Goal: Task Accomplishment & Management: Complete application form

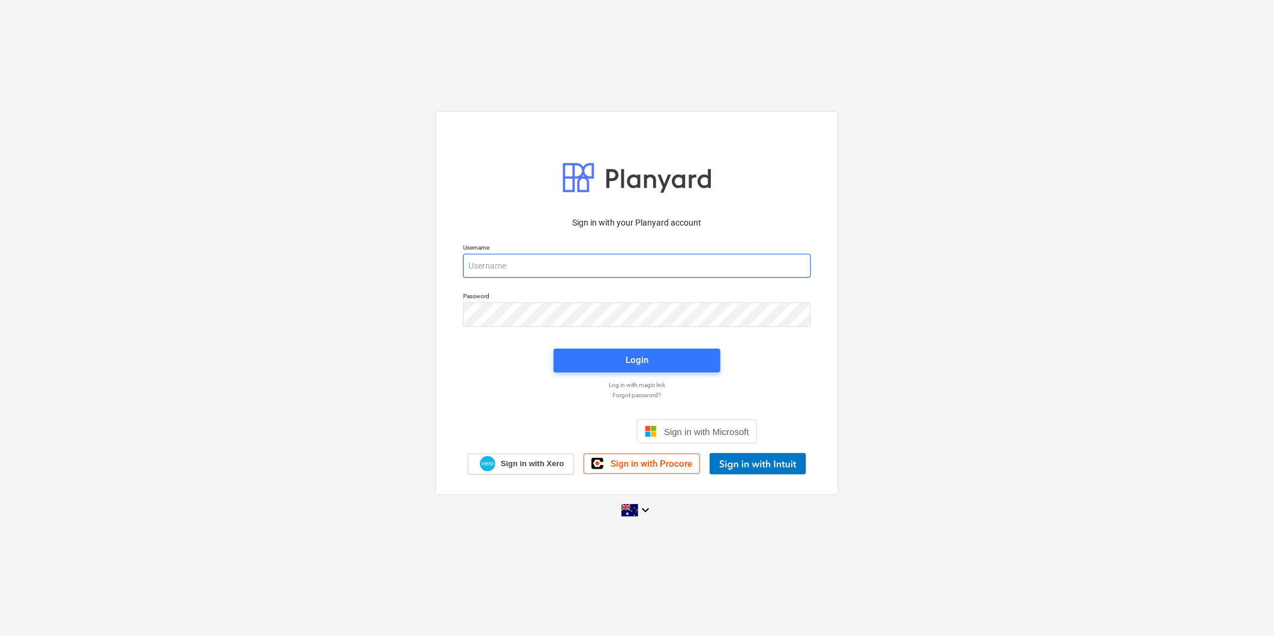
type input "[EMAIL_ADDRESS][DOMAIN_NAME]"
click at [672, 373] on div "Login" at bounding box center [636, 360] width 181 height 38
drag, startPoint x: 673, startPoint y: 373, endPoint x: 679, endPoint y: 375, distance: 6.3
click at [678, 374] on div "Login" at bounding box center [636, 360] width 181 height 38
click at [678, 372] on div "Login" at bounding box center [636, 360] width 181 height 38
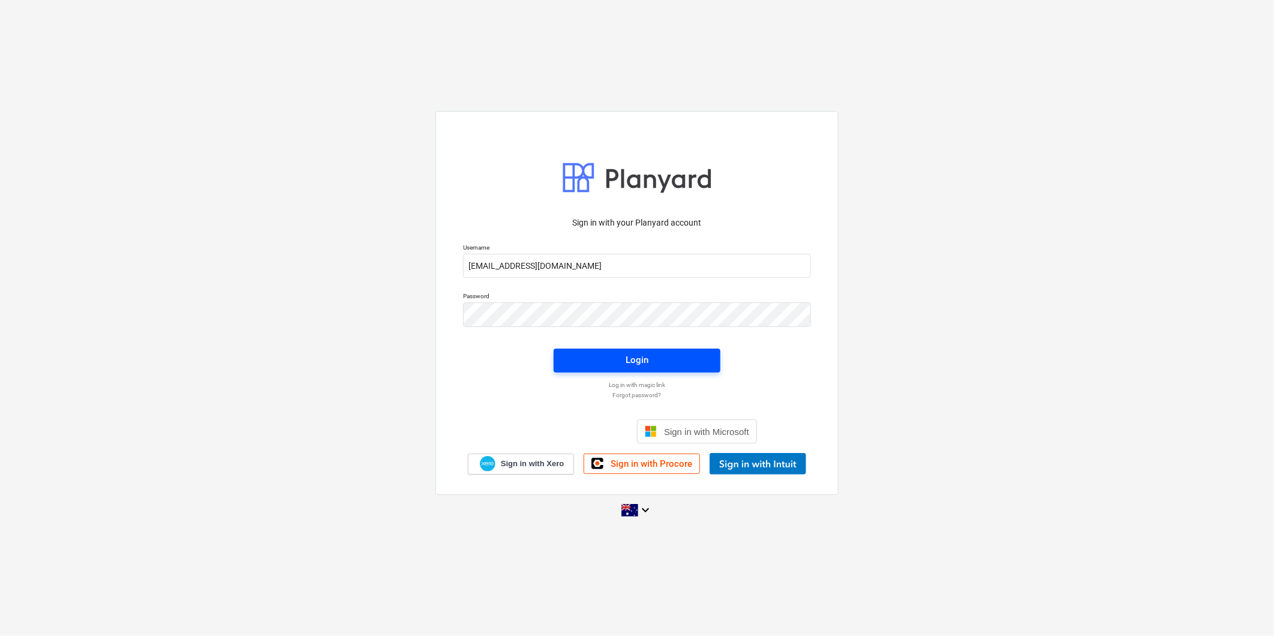
click at [681, 368] on button "Login" at bounding box center [637, 360] width 167 height 24
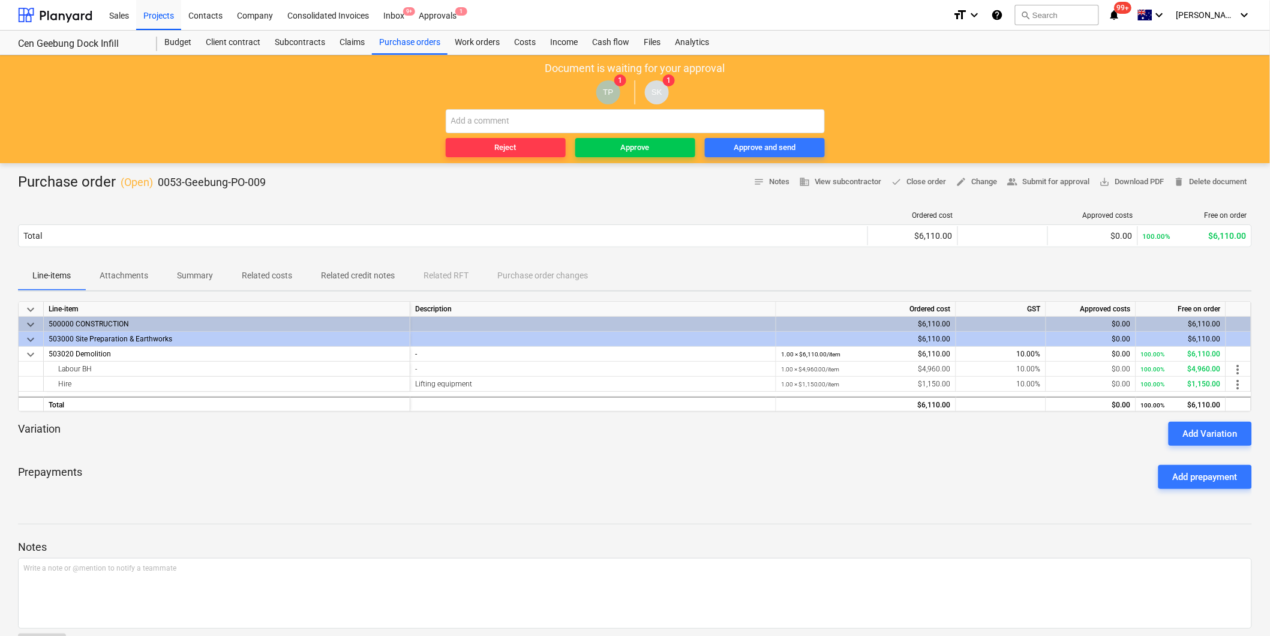
click at [121, 276] on p "Attachments" at bounding box center [124, 275] width 49 height 13
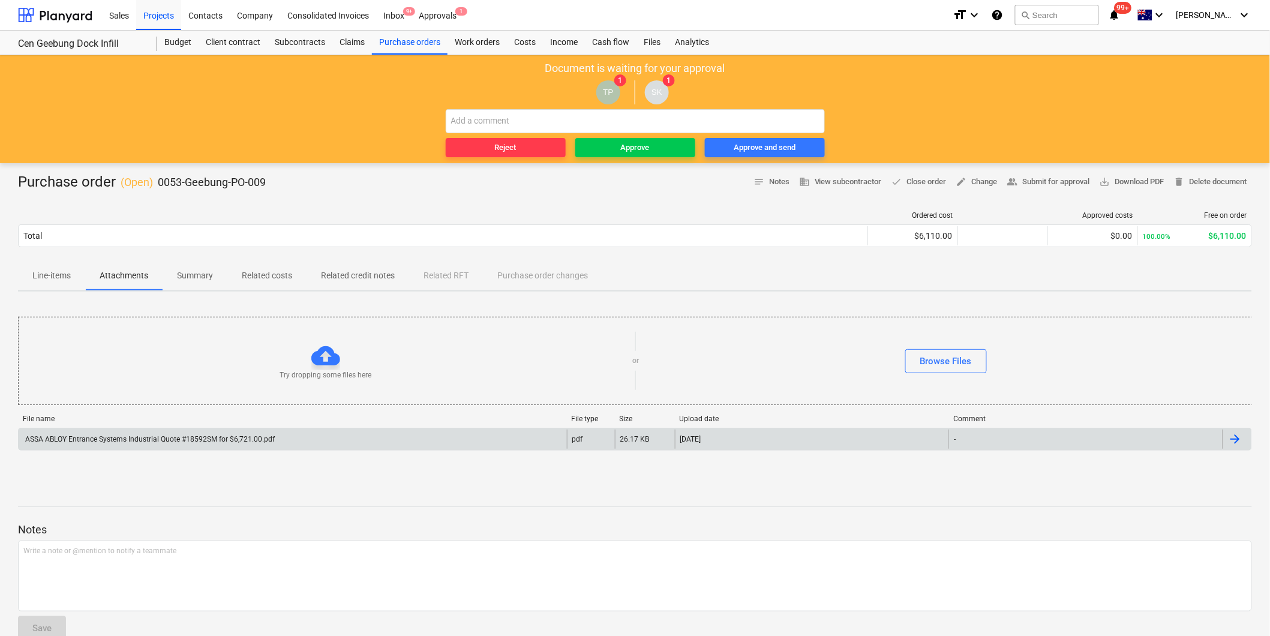
click at [124, 441] on div "ASSA ABLOY Entrance Systems Industrial Quote #18592SM for $6,721.00.pdf" at bounding box center [148, 439] width 251 height 8
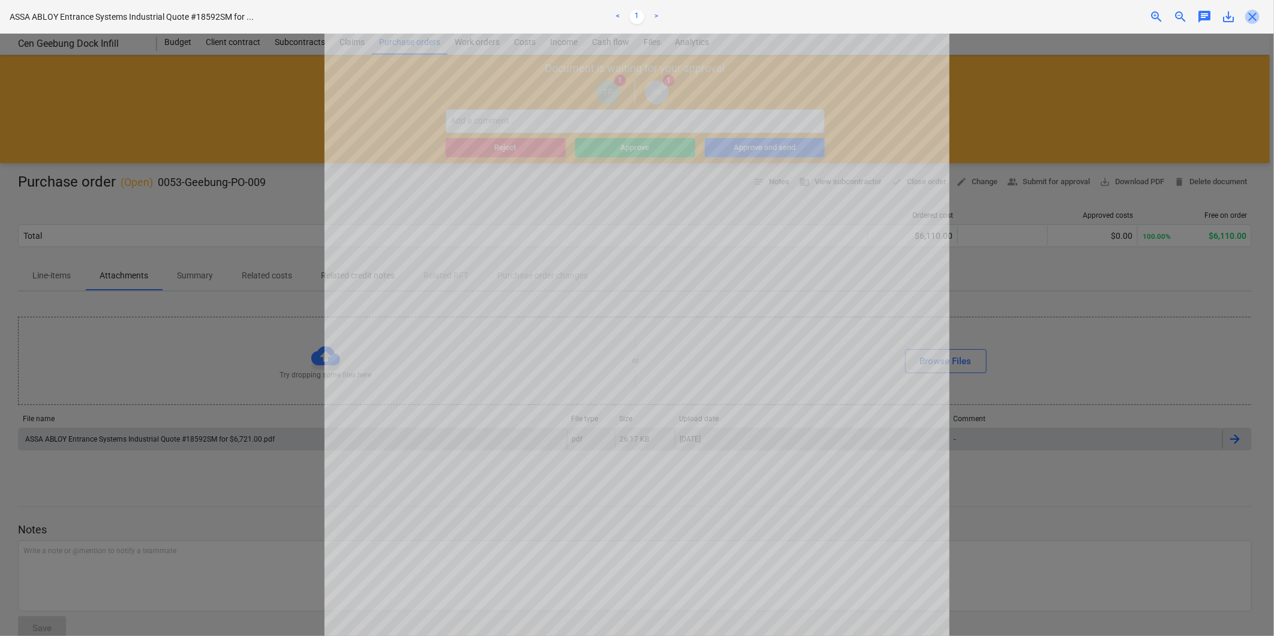
click at [1247, 21] on span "close" at bounding box center [1252, 17] width 14 height 14
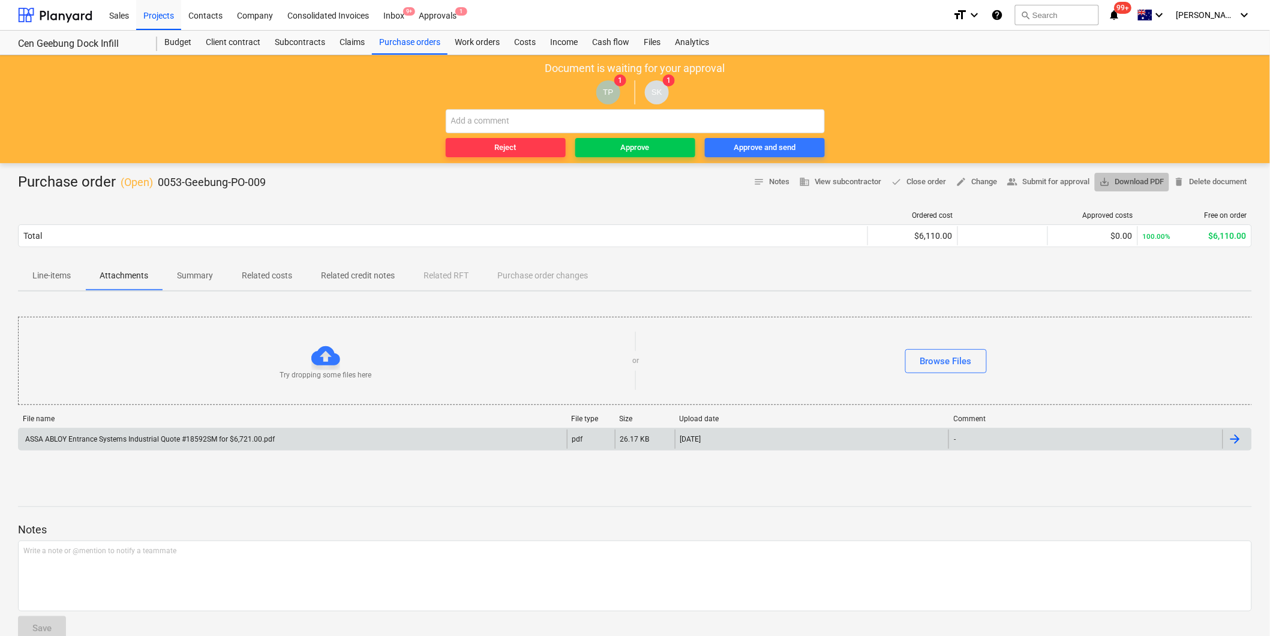
click at [1147, 185] on span "save_alt Download PDF" at bounding box center [1131, 182] width 65 height 14
drag, startPoint x: 28, startPoint y: 281, endPoint x: 32, endPoint y: 296, distance: 15.6
click at [28, 281] on span "Line-items" at bounding box center [51, 276] width 67 height 20
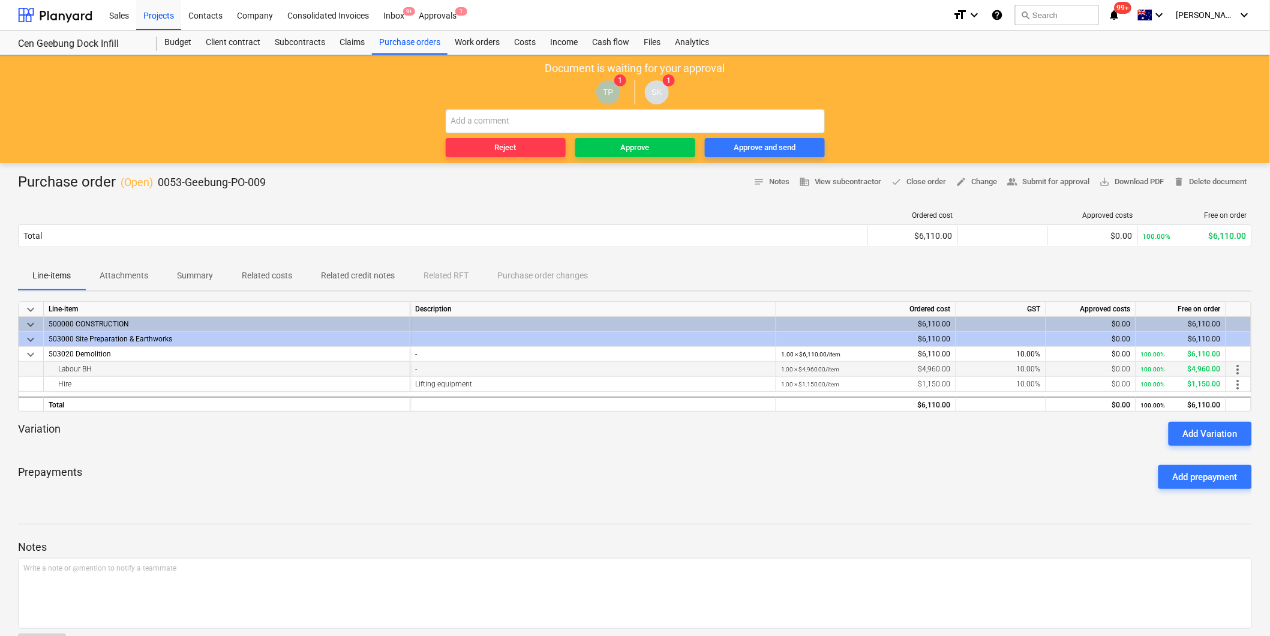
scroll to position [40, 0]
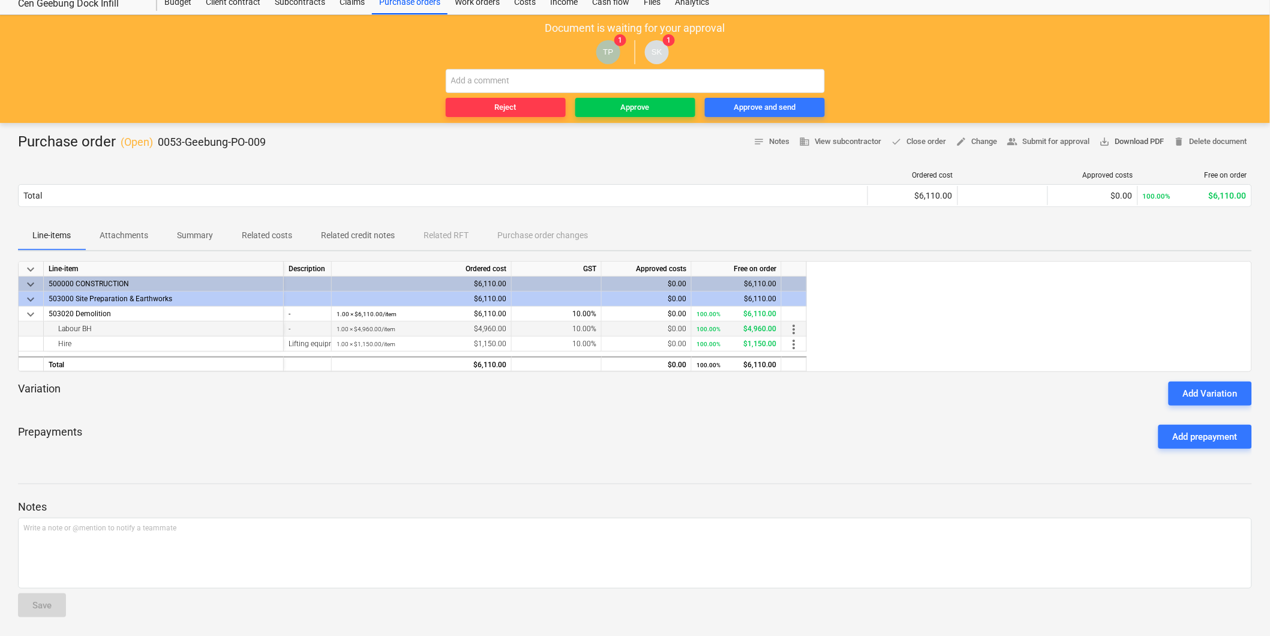
click at [1147, 143] on span "save_alt Download PDF" at bounding box center [1131, 142] width 65 height 14
click at [136, 243] on span "Attachments" at bounding box center [123, 235] width 77 height 20
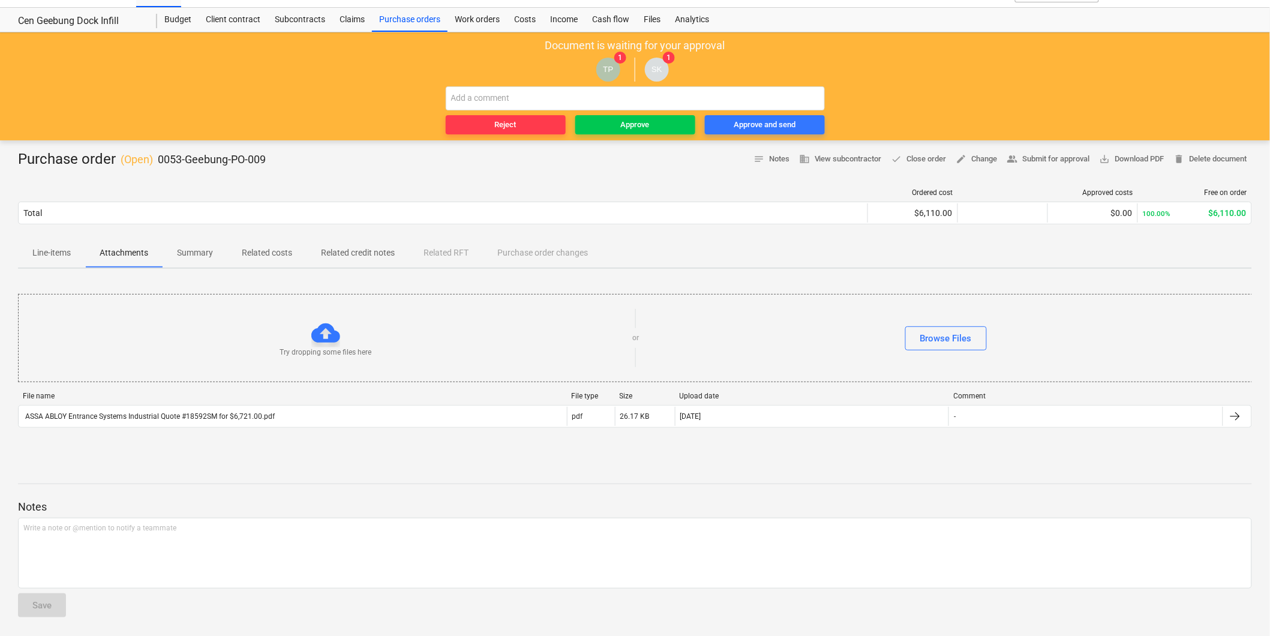
click at [62, 245] on span "Line-items" at bounding box center [51, 253] width 67 height 20
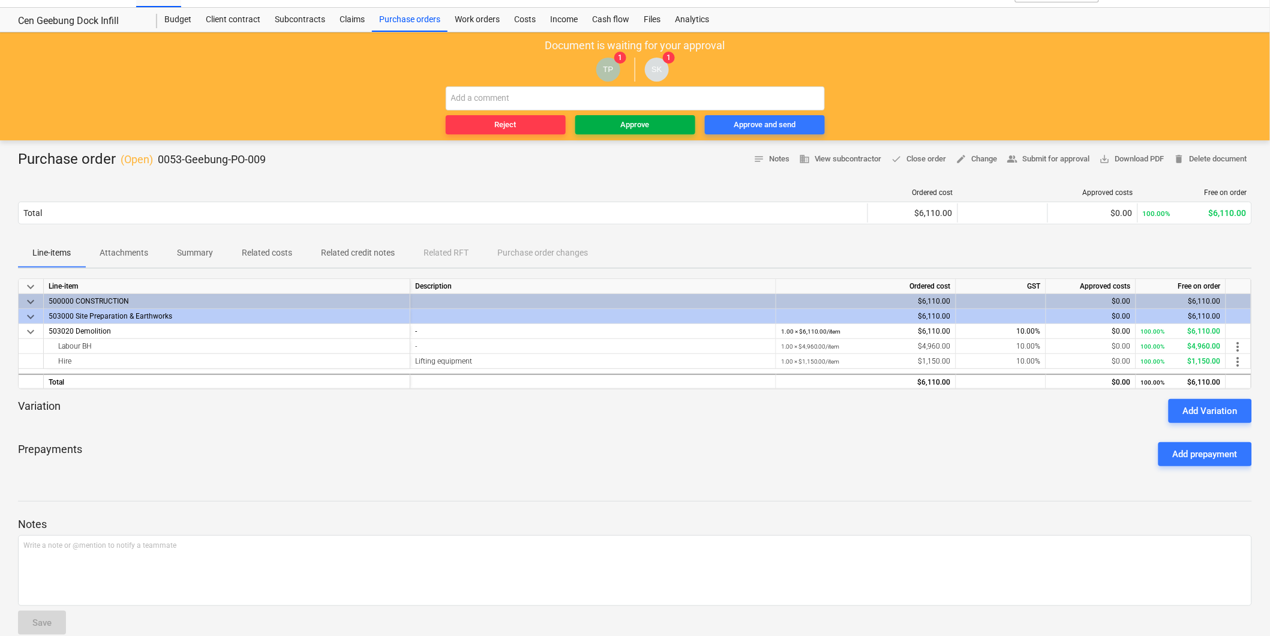
click at [649, 115] on button "Approve" at bounding box center [635, 124] width 120 height 19
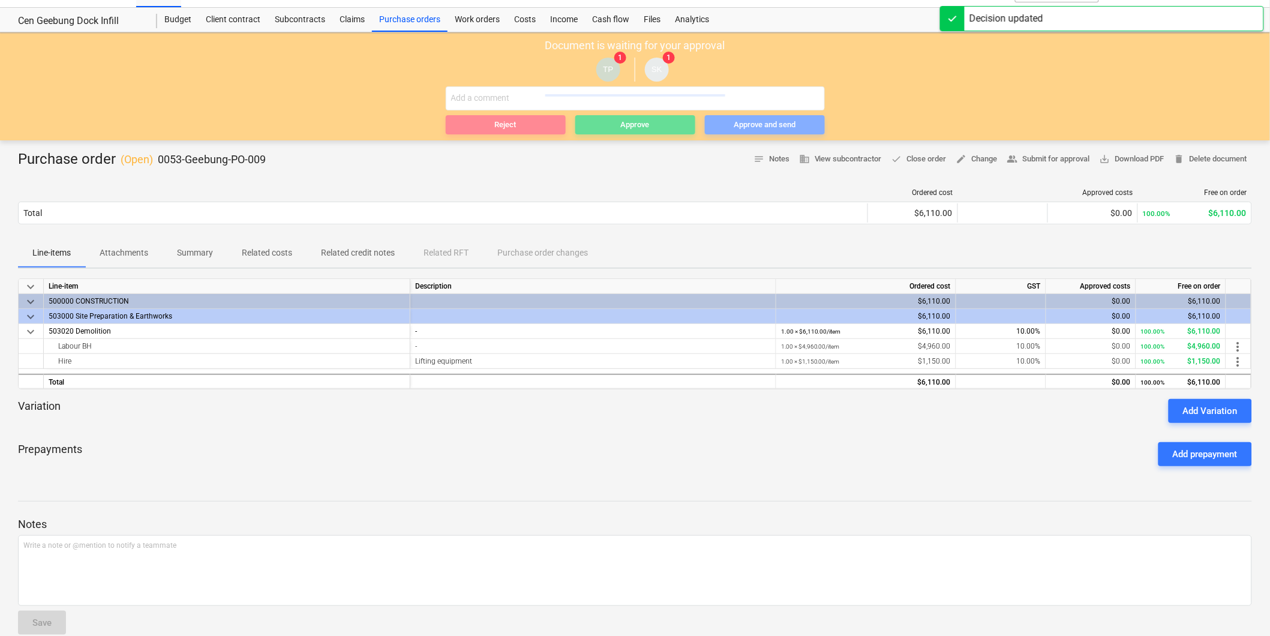
scroll to position [16, 0]
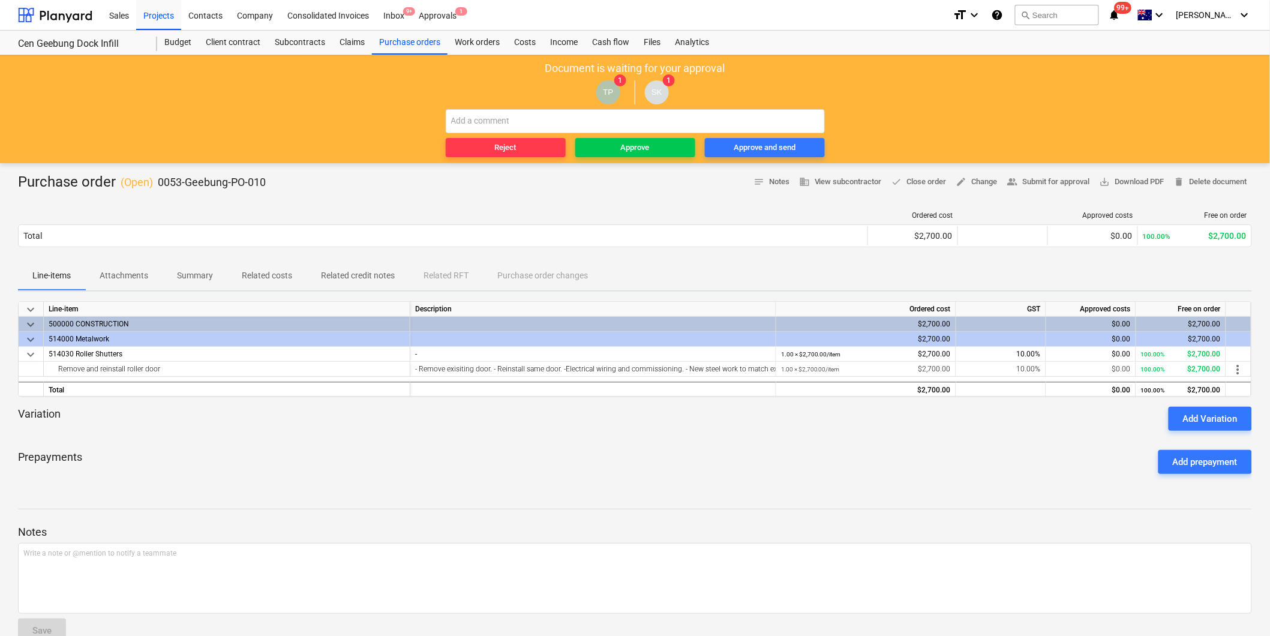
click at [110, 277] on p "Attachments" at bounding box center [124, 275] width 49 height 13
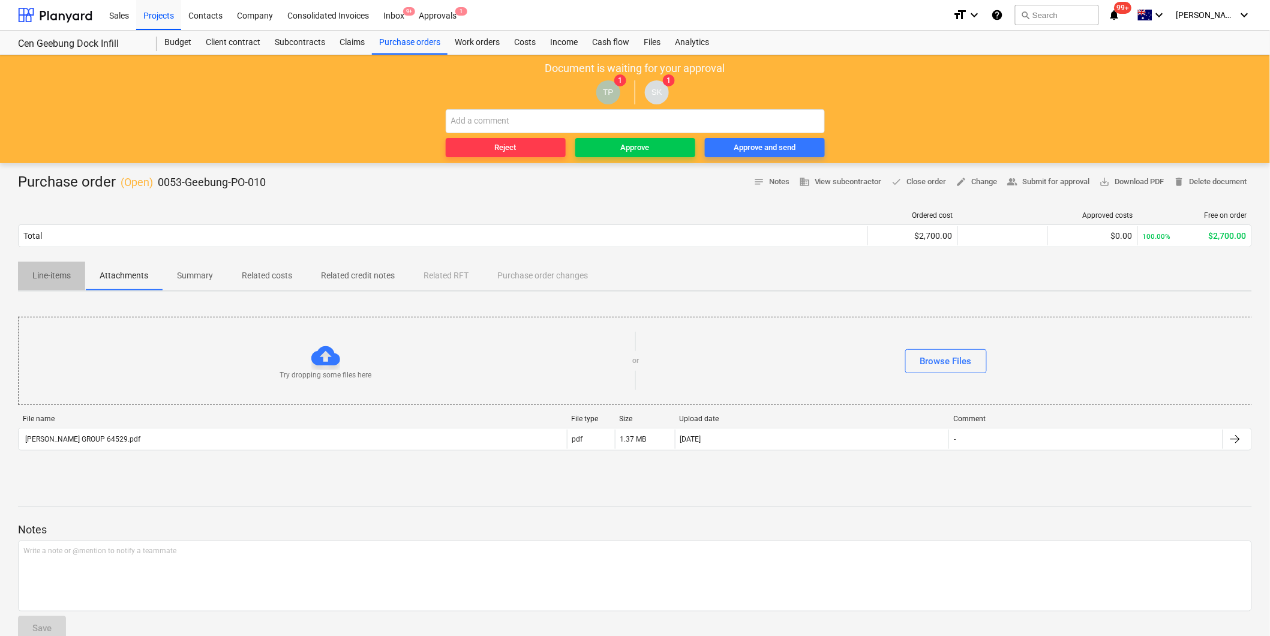
click at [62, 289] on button "Line-items" at bounding box center [51, 275] width 67 height 29
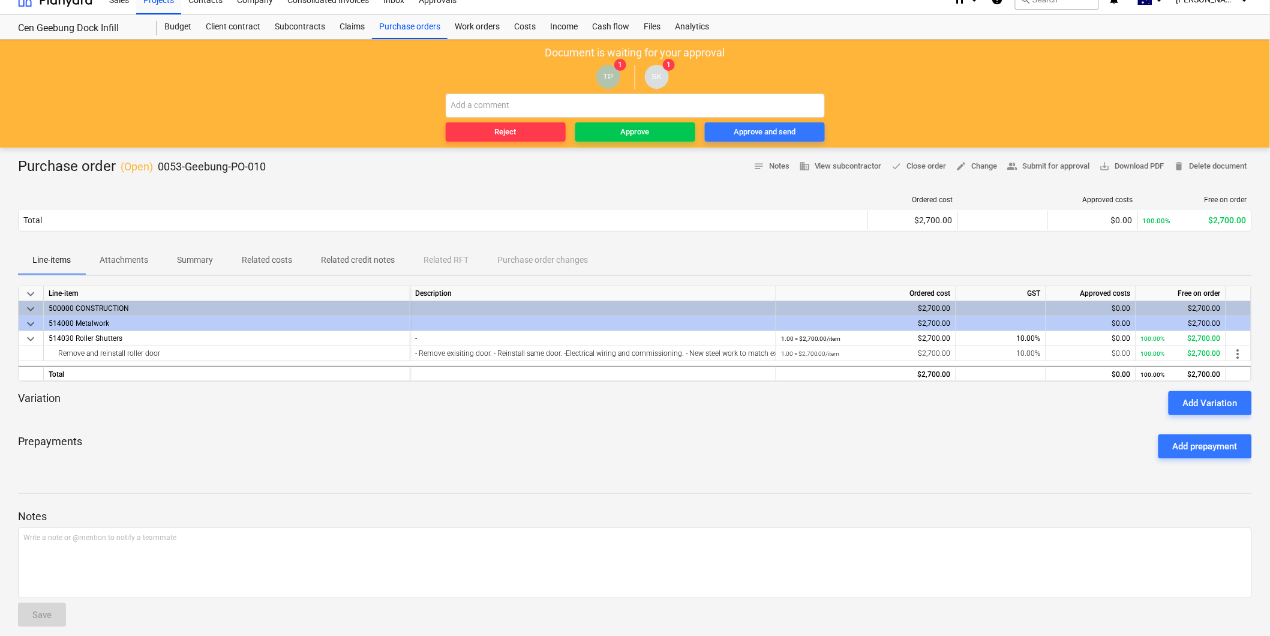
scroll to position [25, 0]
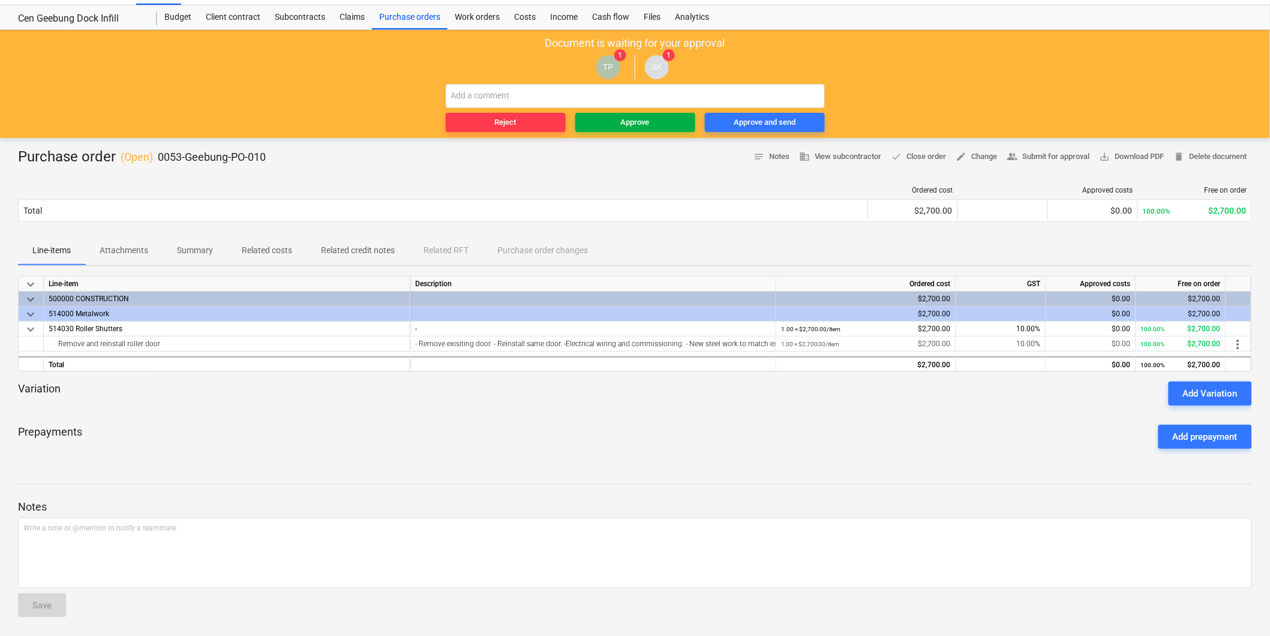
click at [615, 128] on button "Approve" at bounding box center [635, 122] width 120 height 19
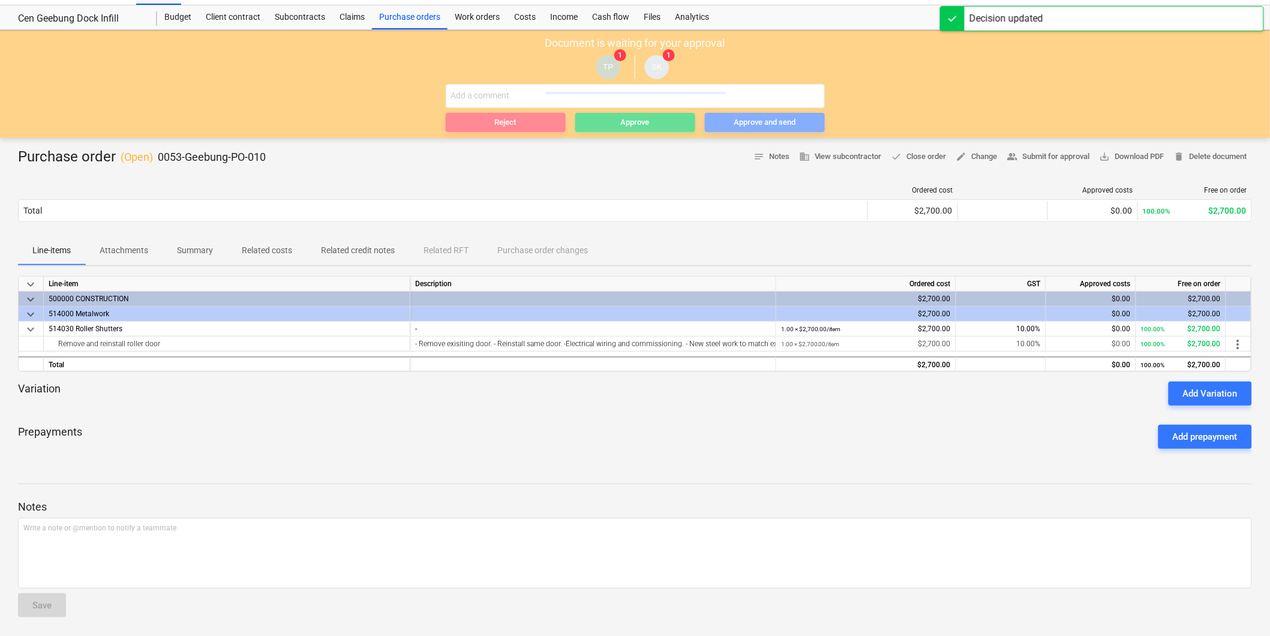
scroll to position [1, 0]
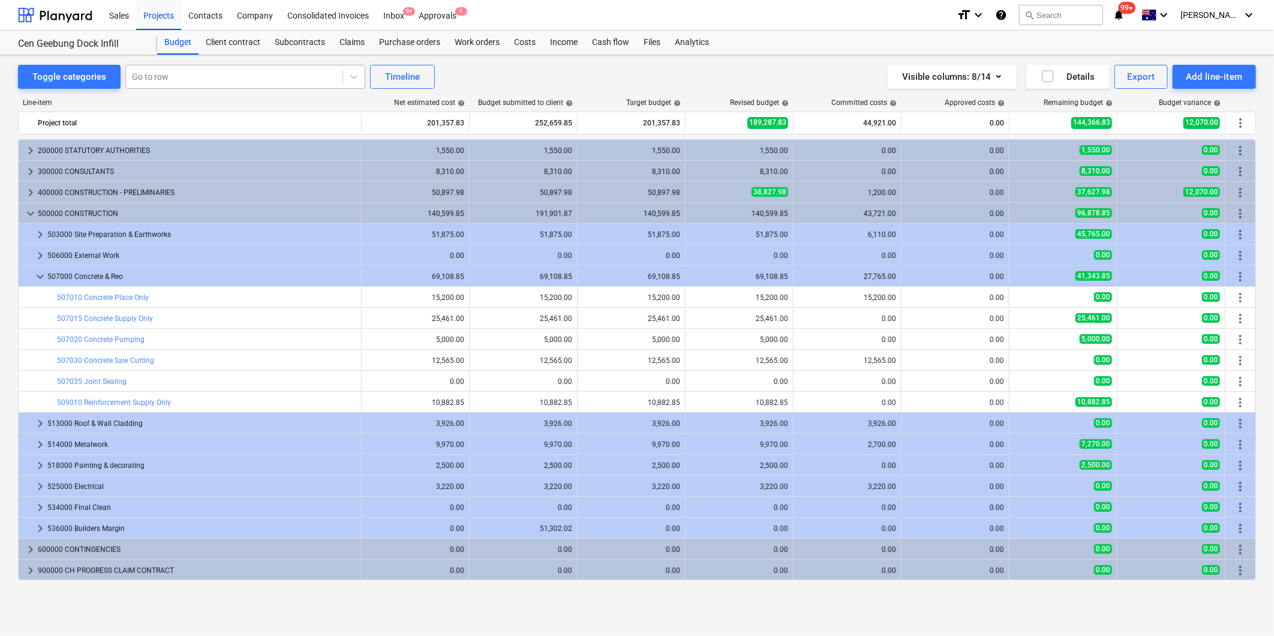
click at [176, 84] on div "Go to row" at bounding box center [234, 76] width 216 height 17
type input "roller"
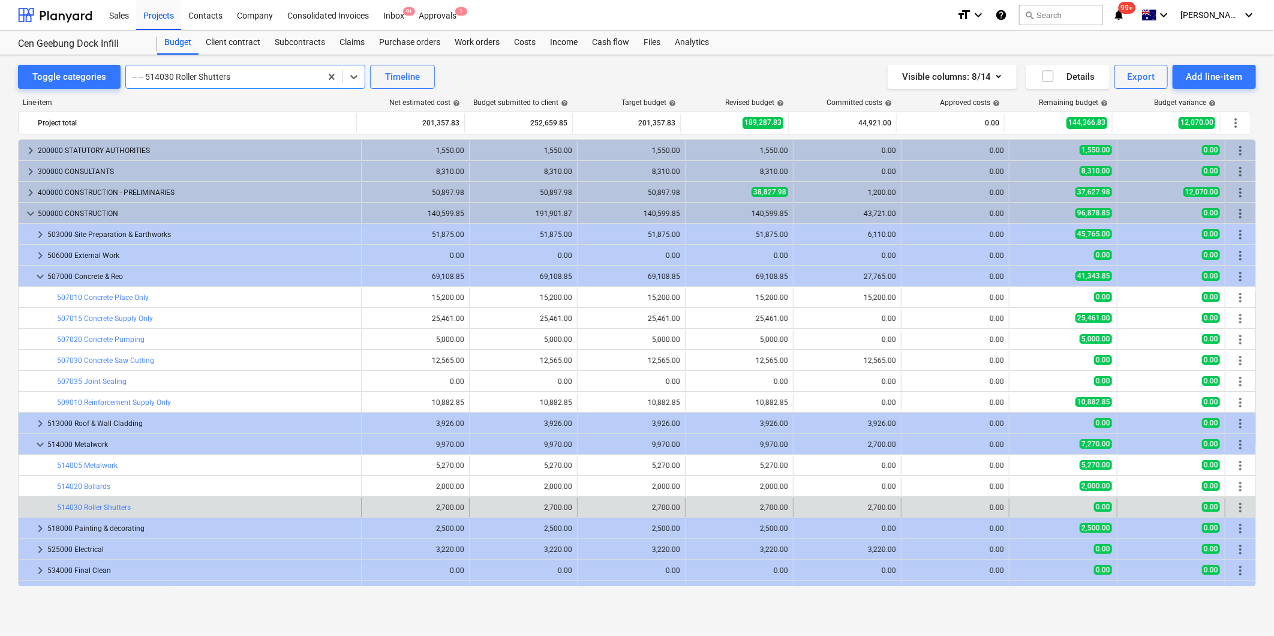
scroll to position [56, 0]
